Goal: Task Accomplishment & Management: Complete application form

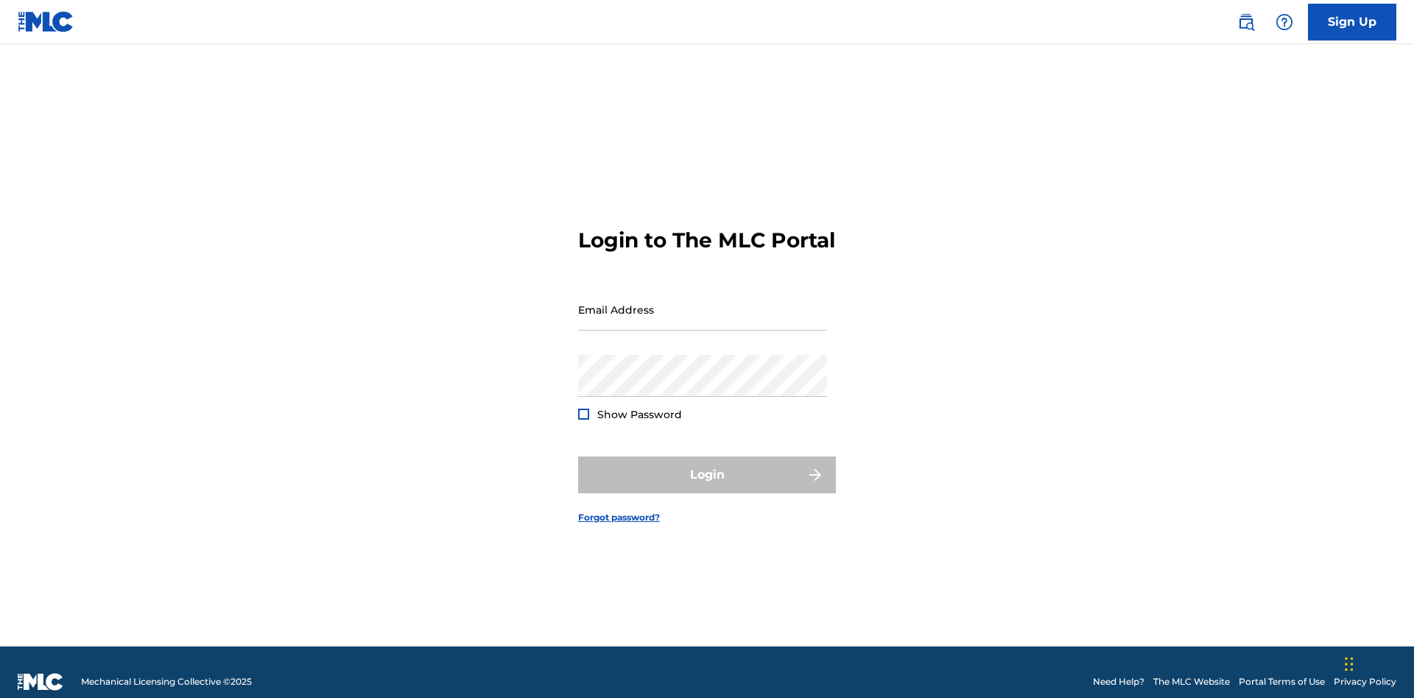
scroll to position [19, 0]
click at [703, 303] on input "Email Address" at bounding box center [702, 310] width 249 height 42
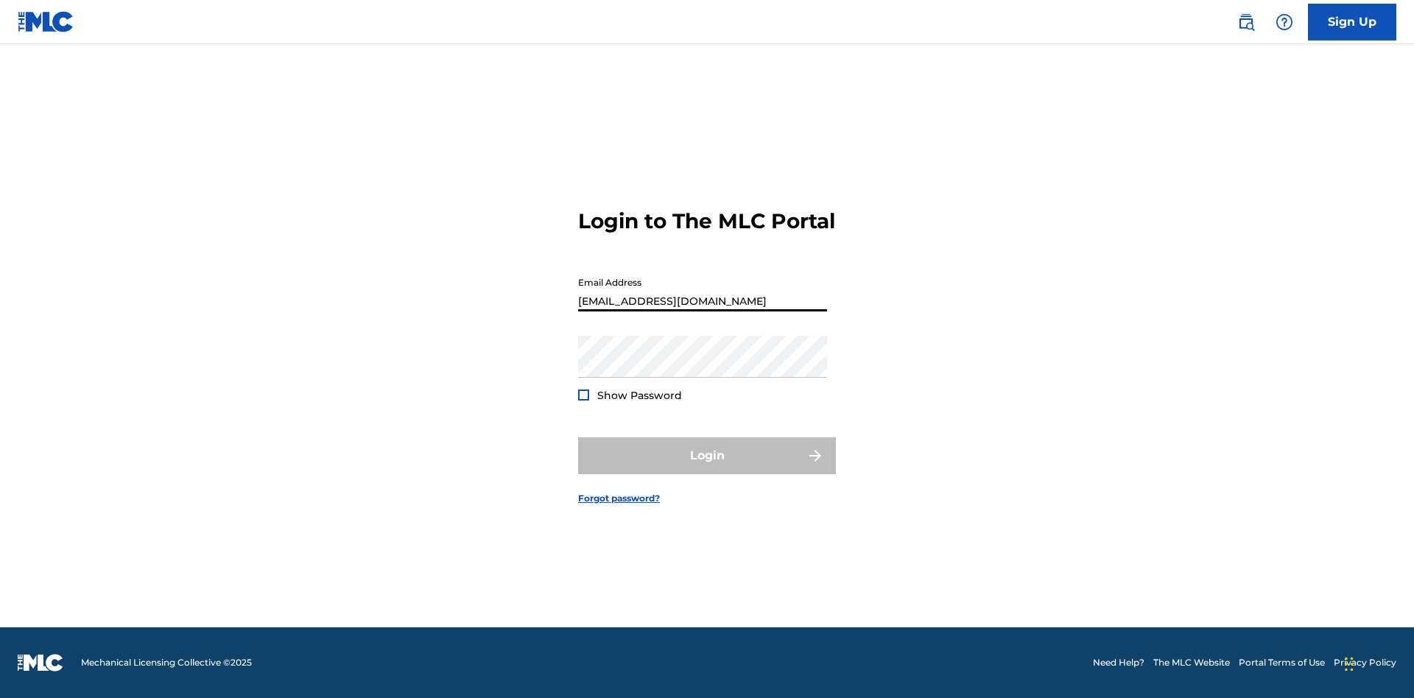
type input "[EMAIL_ADDRESS][DOMAIN_NAME]"
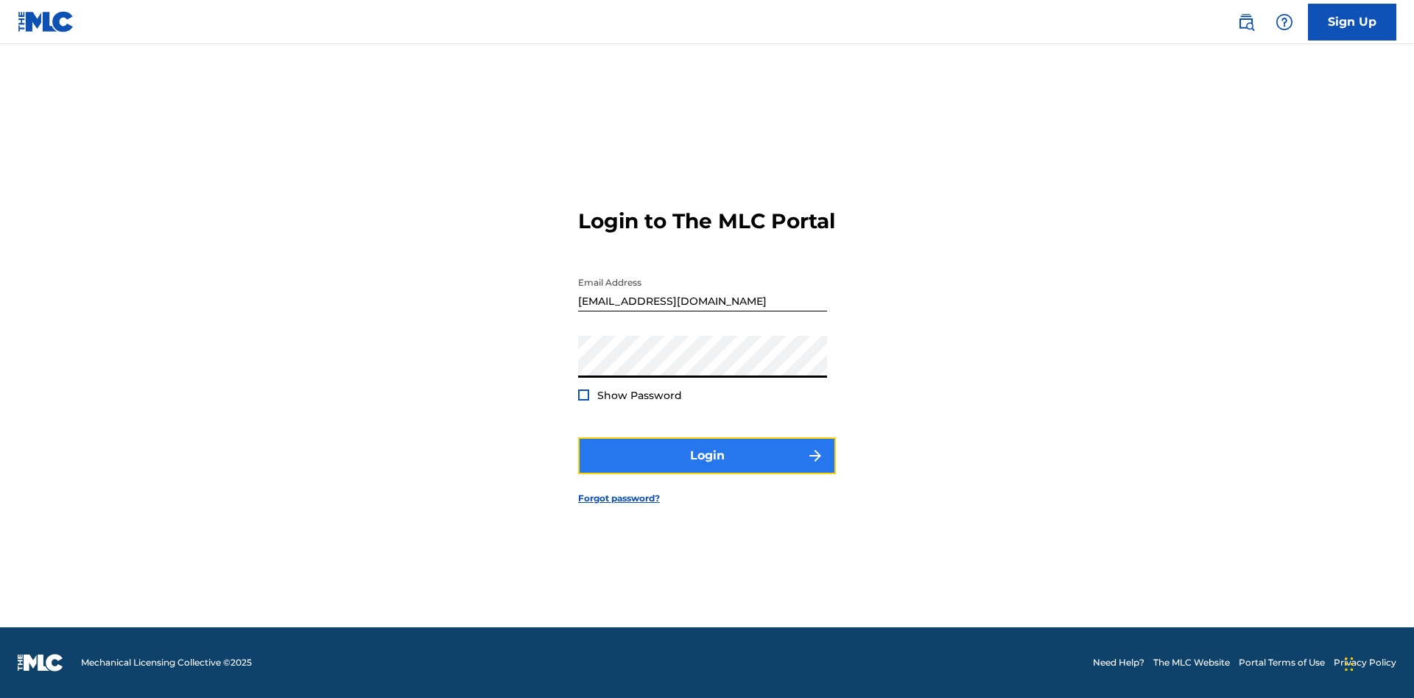
click at [707, 468] on button "Login" at bounding box center [707, 455] width 258 height 37
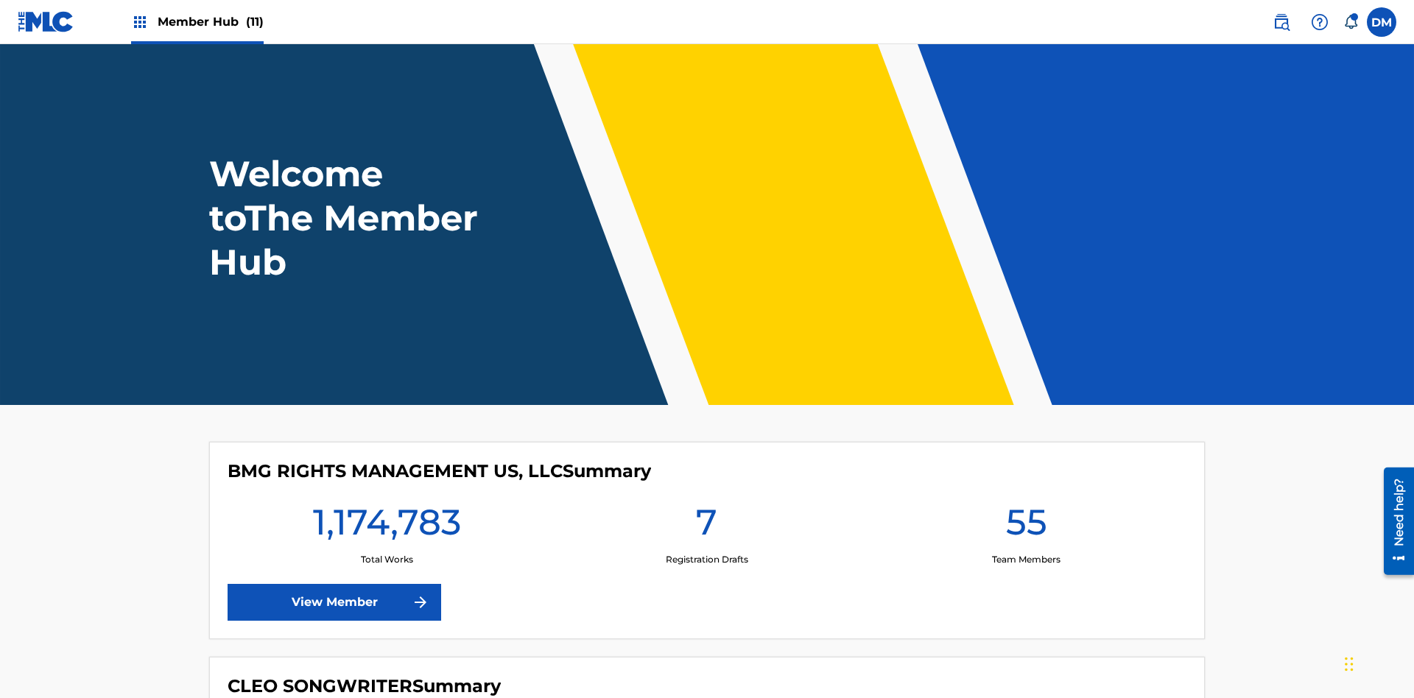
click at [210, 21] on span "Member Hub (11)" at bounding box center [211, 21] width 106 height 17
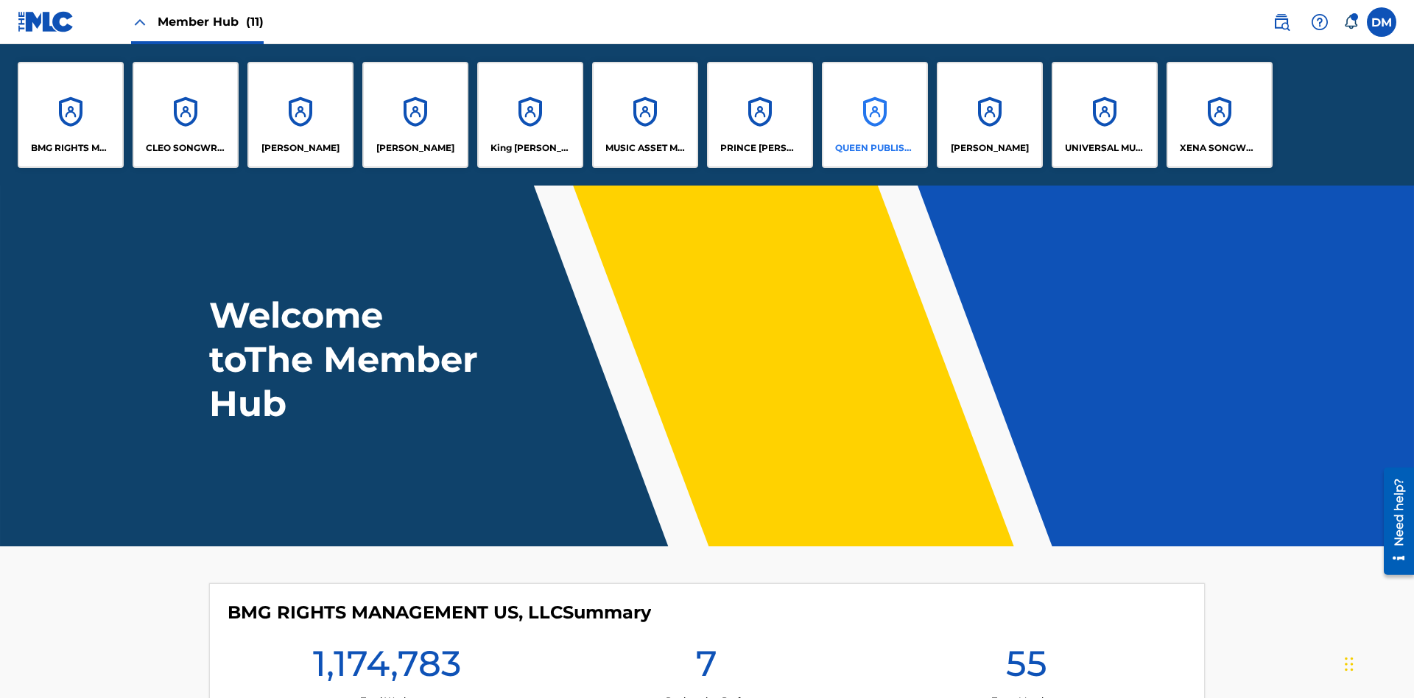
click at [874, 148] on p "QUEEN PUBLISHA" at bounding box center [875, 147] width 80 height 13
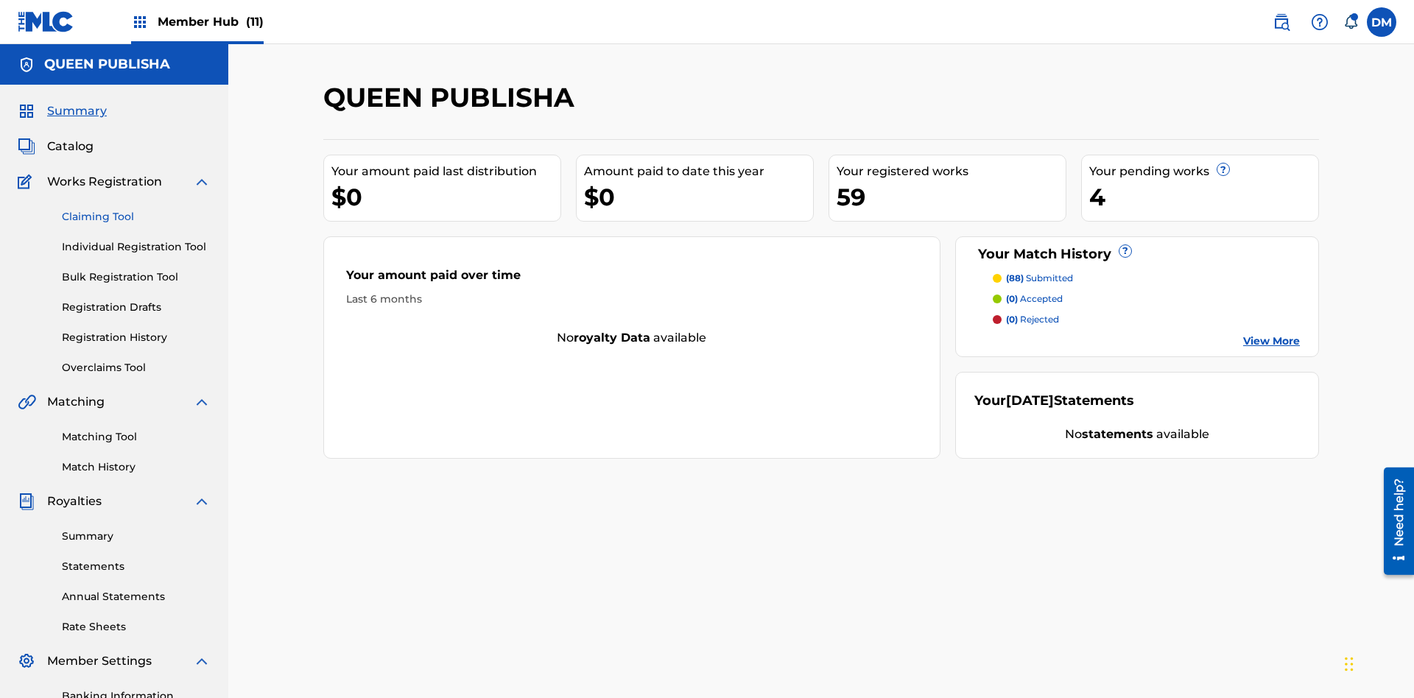
click at [136, 209] on link "Claiming Tool" at bounding box center [136, 216] width 149 height 15
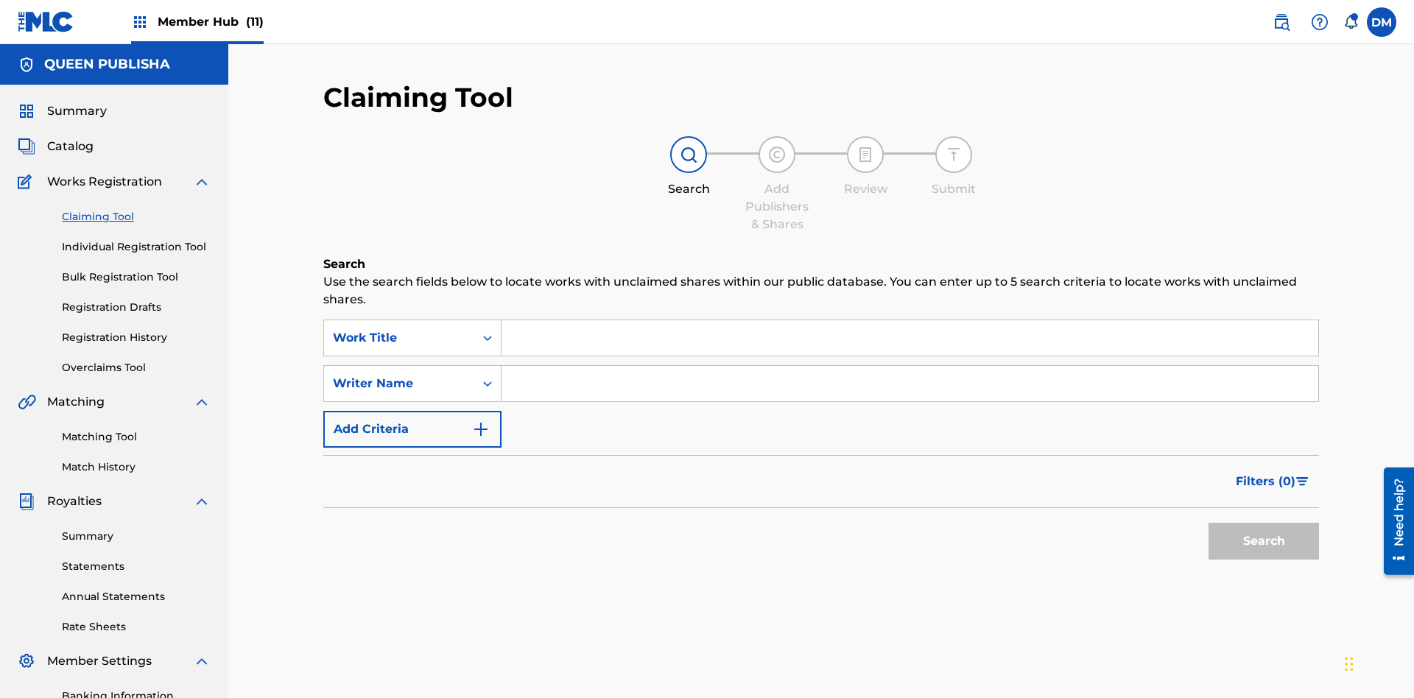
scroll to position [215, 0]
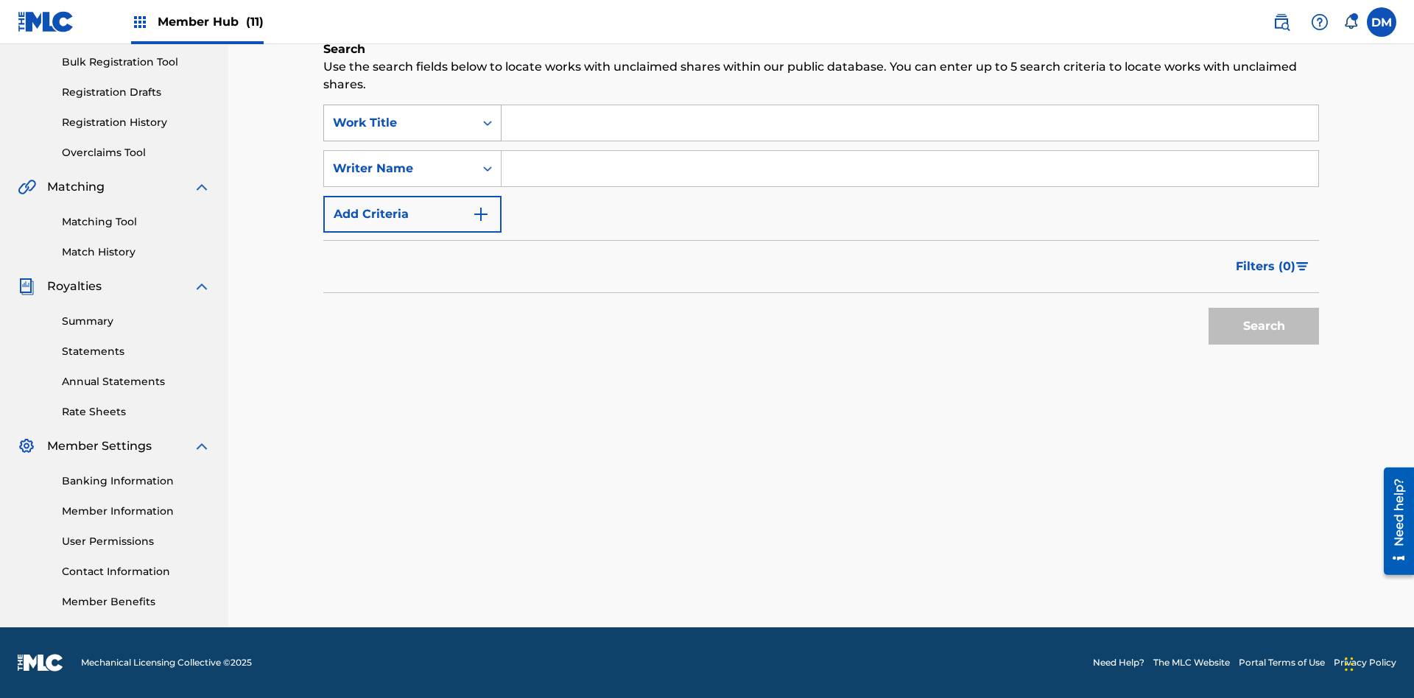
click at [399, 123] on div "Work Title" at bounding box center [399, 123] width 133 height 18
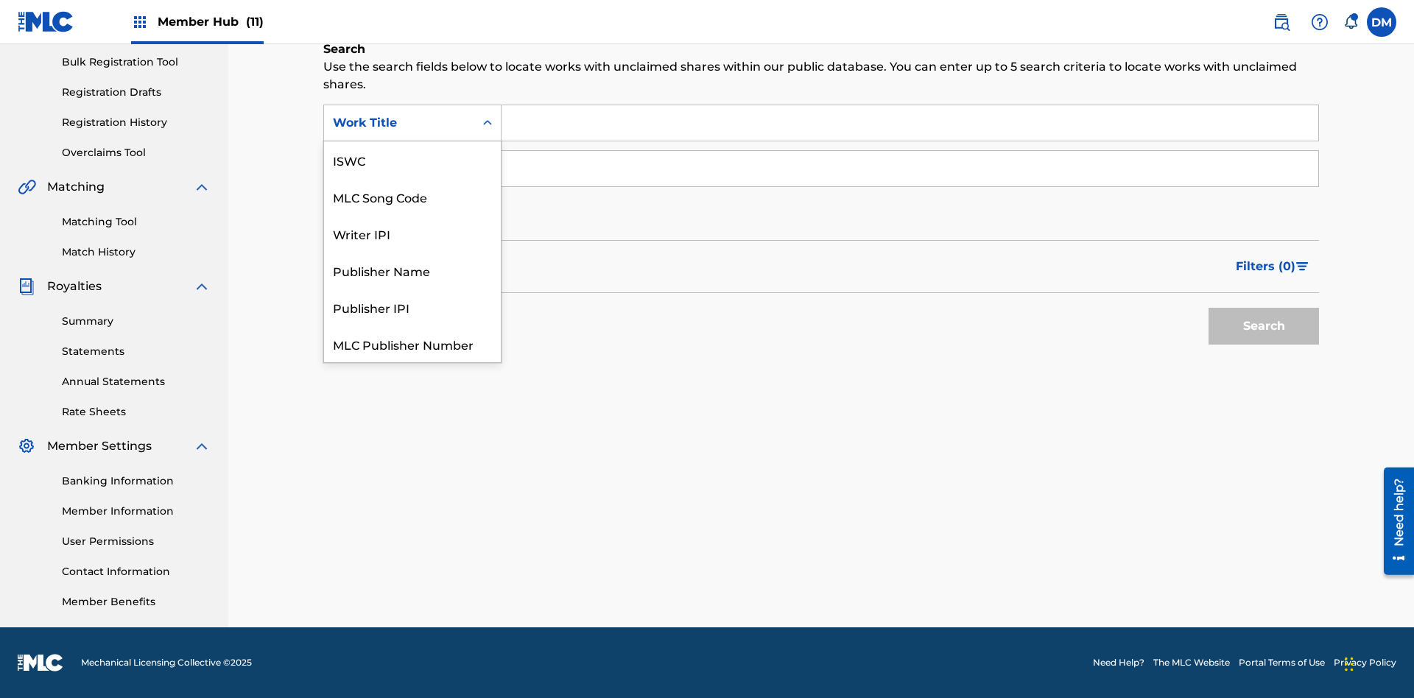
scroll to position [37, 0]
click at [412, 160] on div "MLC Song Code" at bounding box center [412, 159] width 177 height 37
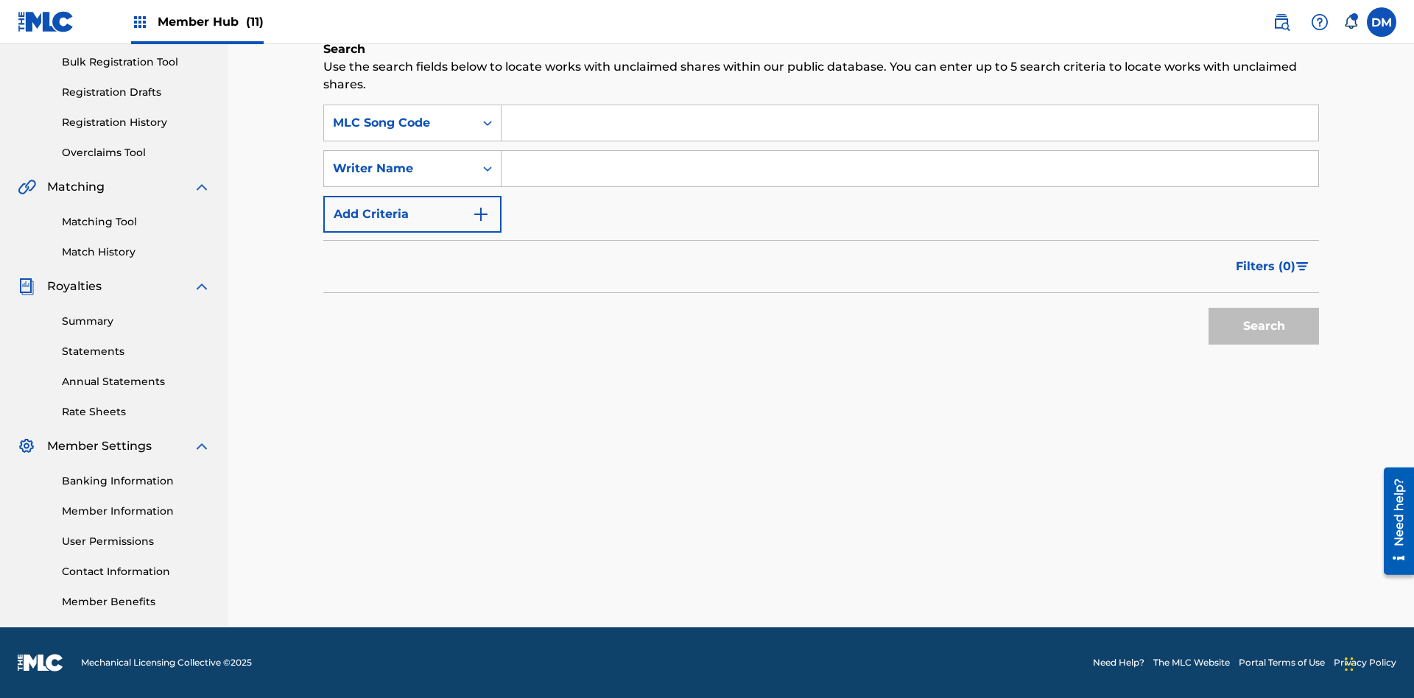
click at [909, 123] on input "Search Form" at bounding box center [909, 122] width 817 height 35
type input "OC72G2"
click at [1264, 326] on button "Search" at bounding box center [1263, 326] width 110 height 37
click at [1266, 267] on span "Filters ( 0 )" at bounding box center [1266, 267] width 60 height 18
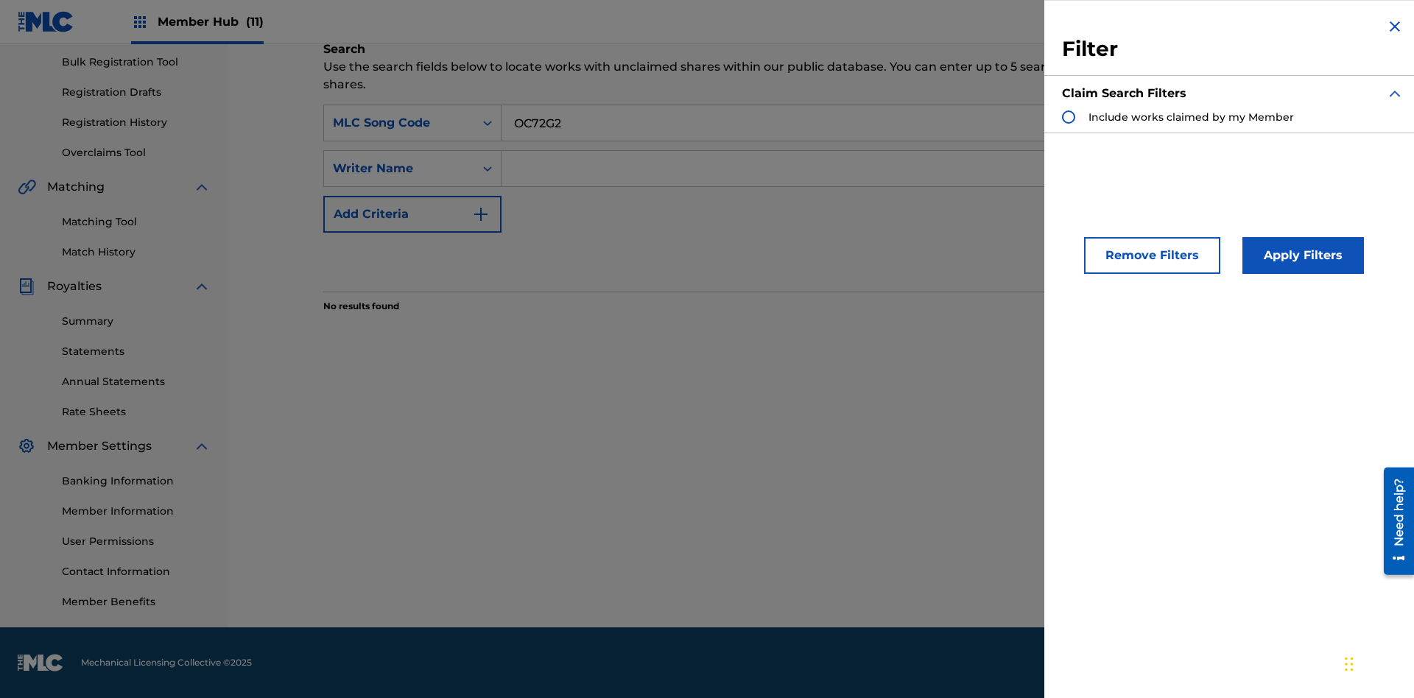
click at [1069, 117] on div "Search Form" at bounding box center [1068, 116] width 13 height 13
click at [1300, 256] on button "Apply Filters" at bounding box center [1303, 255] width 122 height 37
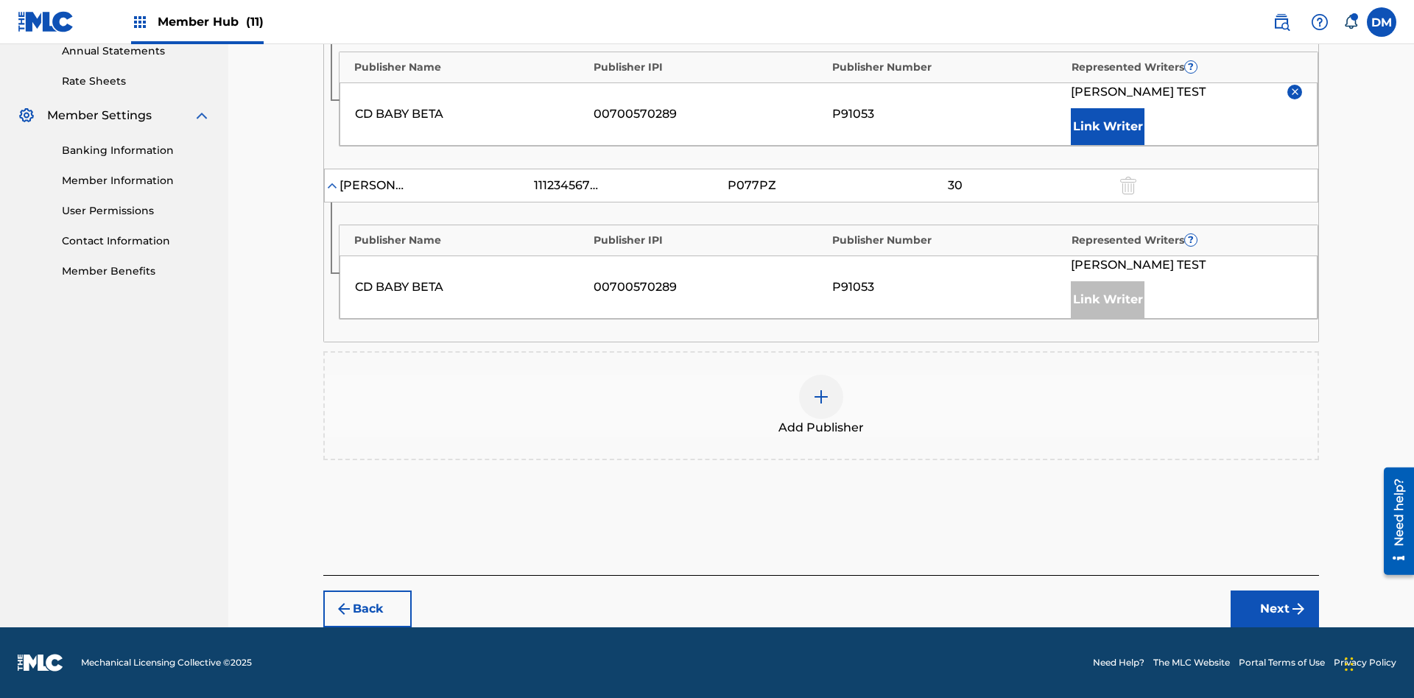
click at [954, 21] on input "30" at bounding box center [955, 11] width 66 height 21
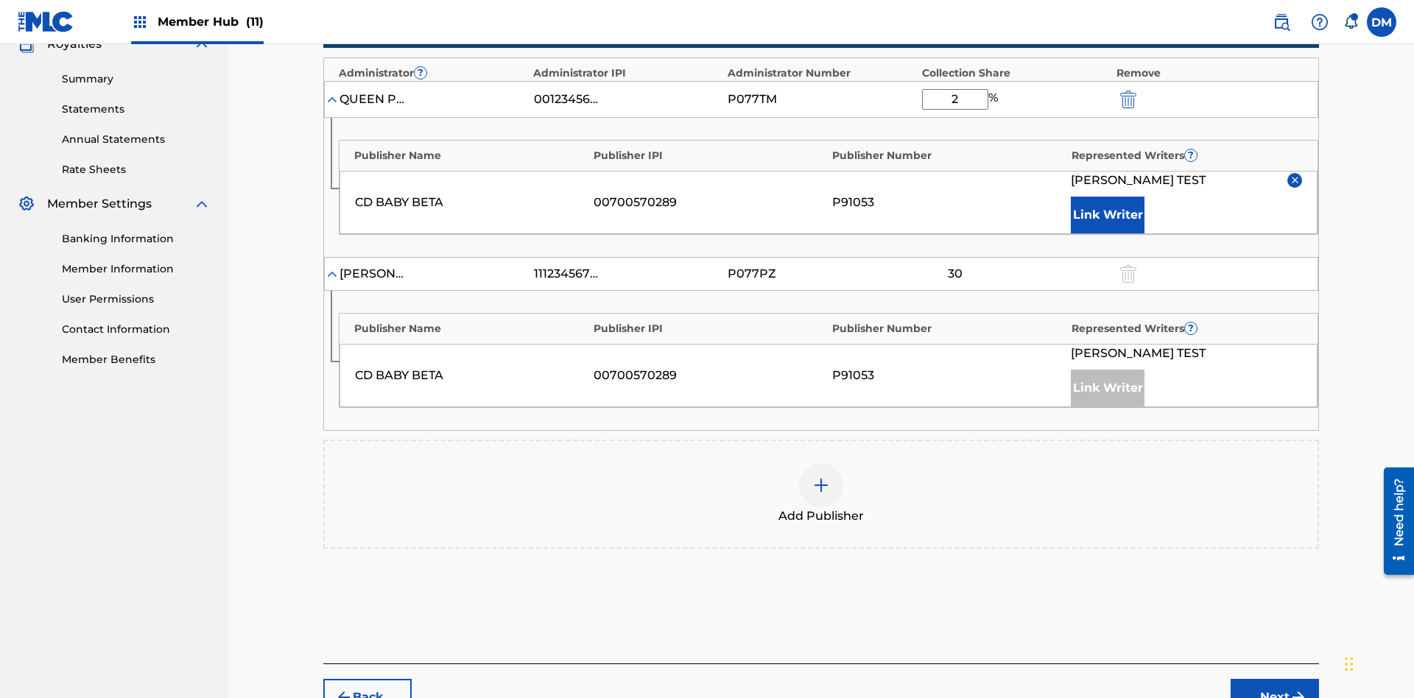
type input "21"
click at [1275, 679] on button "Next" at bounding box center [1275, 697] width 88 height 37
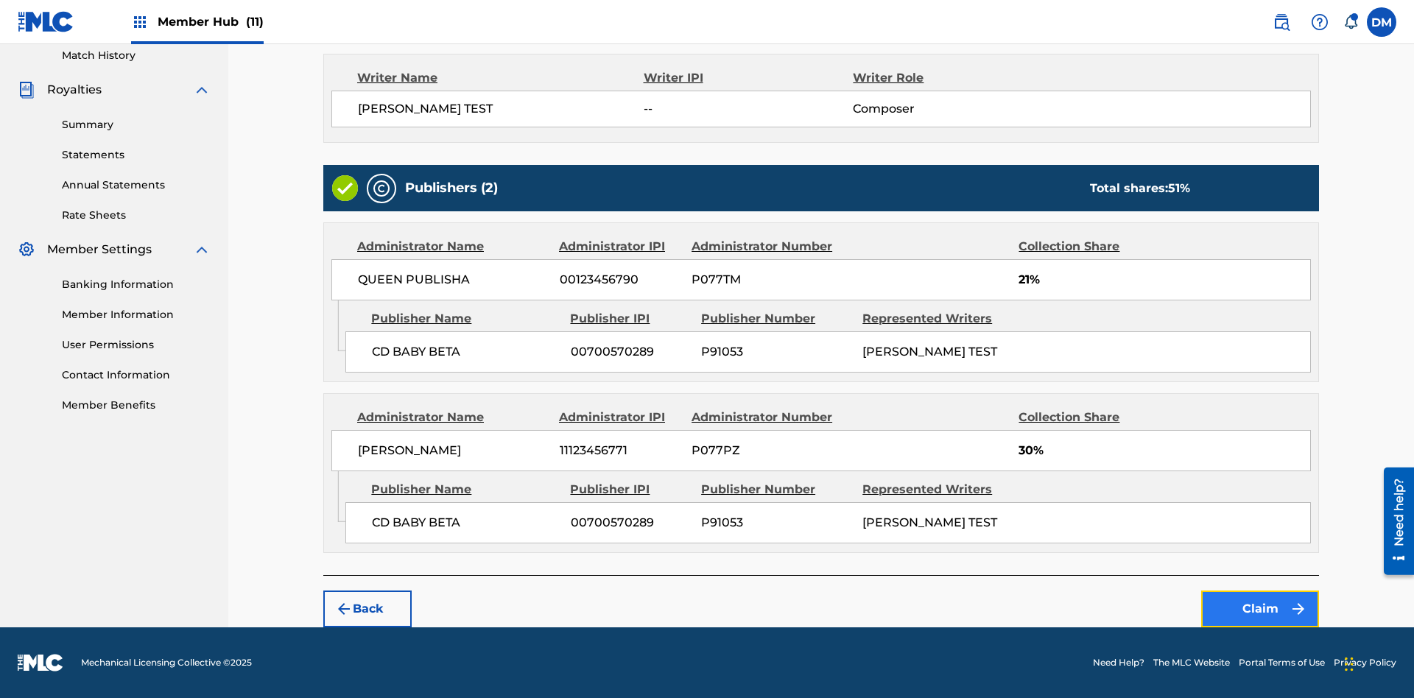
click at [1260, 609] on button "Claim" at bounding box center [1260, 609] width 118 height 37
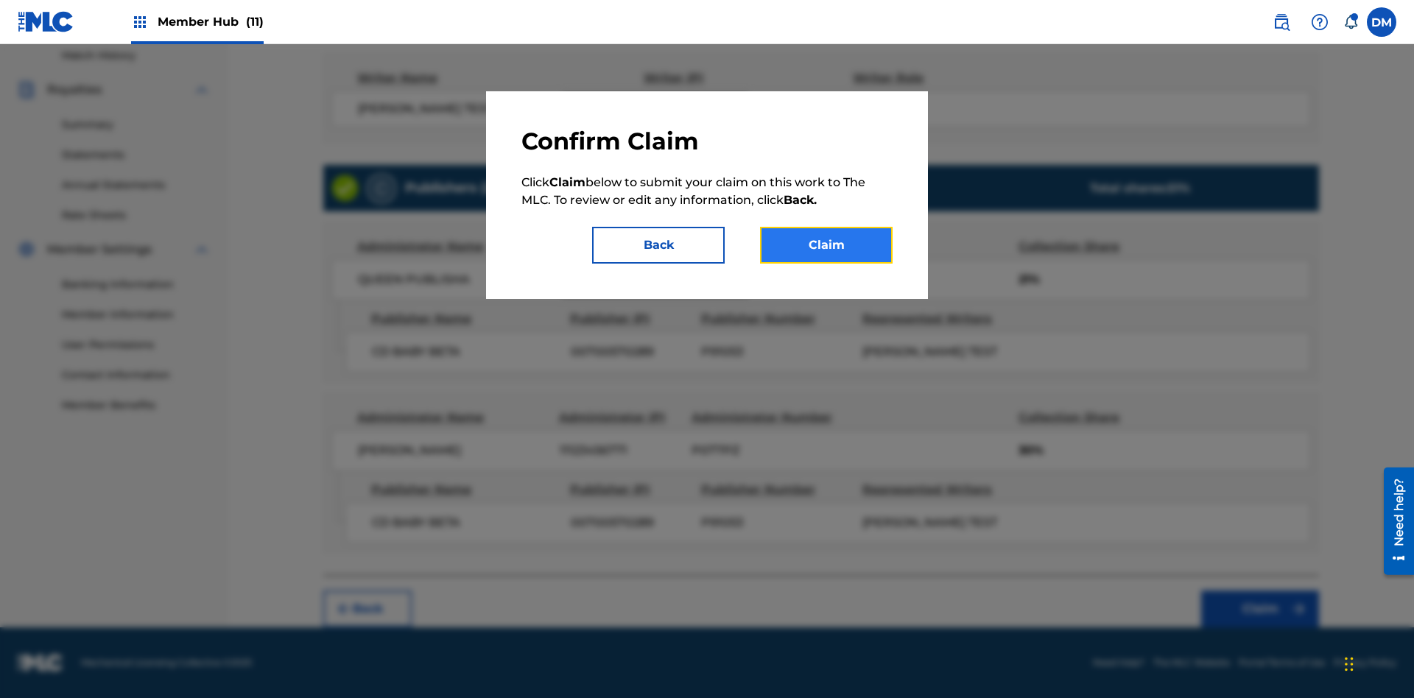
click at [826, 245] on button "Claim" at bounding box center [826, 245] width 133 height 37
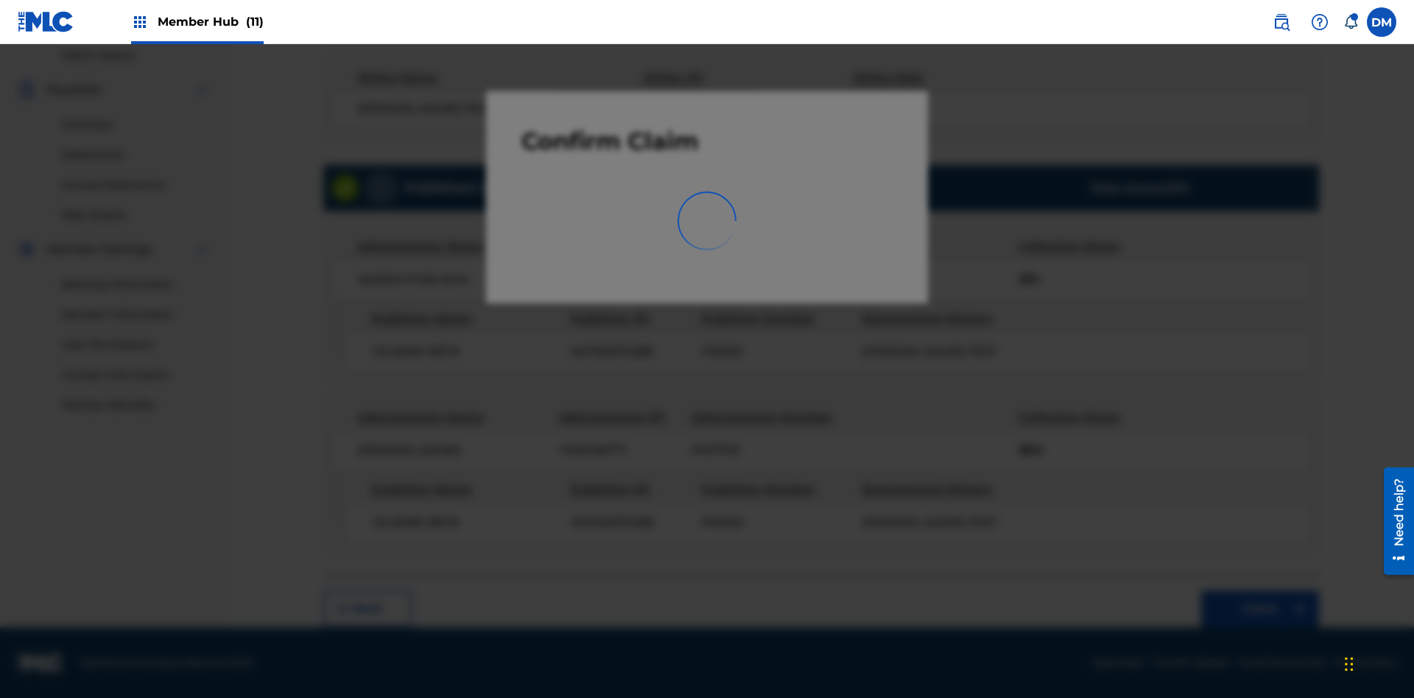
scroll to position [215, 0]
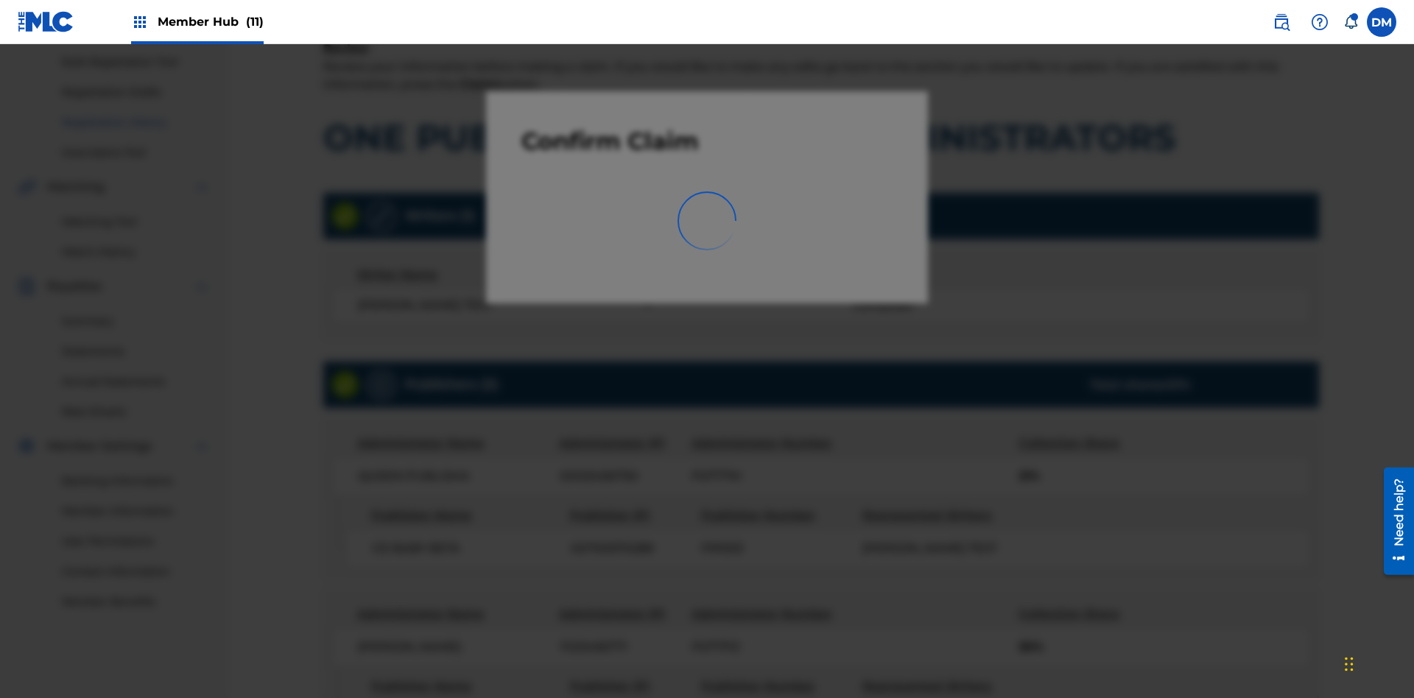
click at [136, 122] on link "Registration History" at bounding box center [136, 122] width 149 height 15
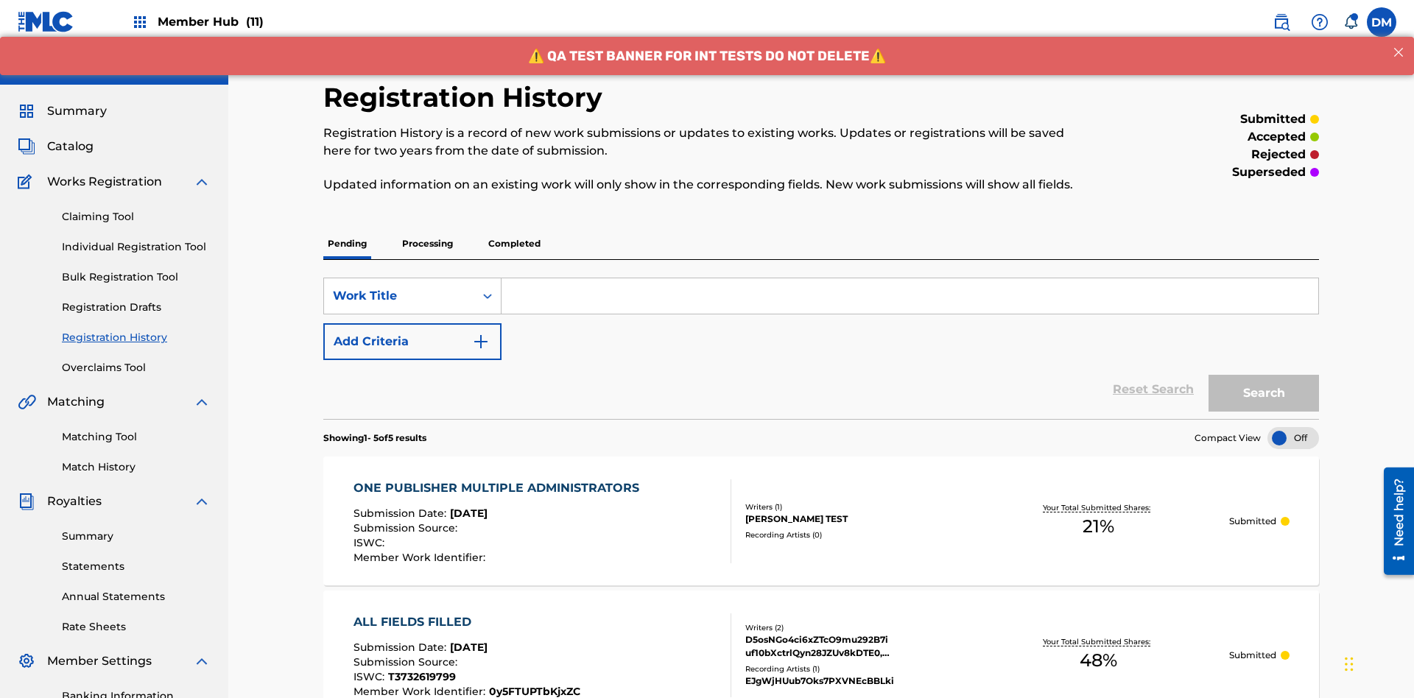
click at [909, 278] on input "Search Form" at bounding box center [909, 295] width 817 height 35
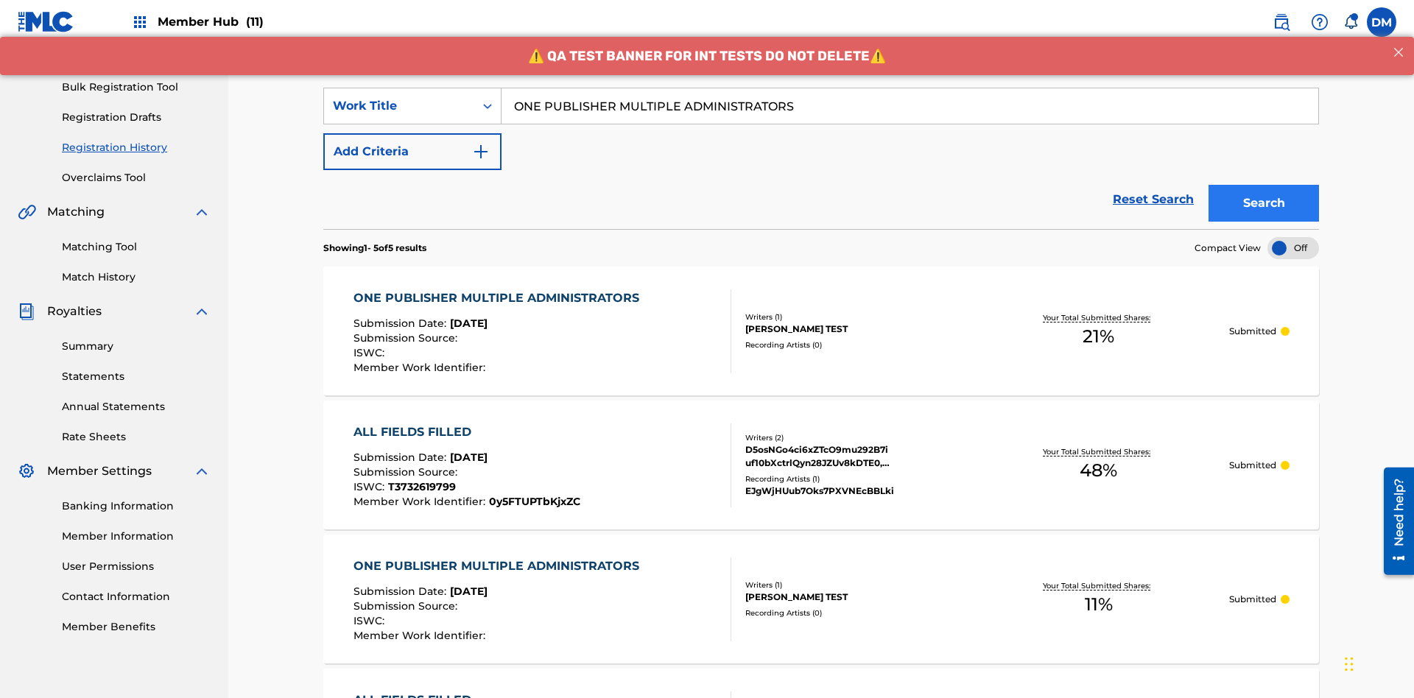
type input "ONE PUBLISHER MULTIPLE ADMINISTRATORS"
click at [1264, 185] on button "Search" at bounding box center [1263, 203] width 110 height 37
